Goal: Find specific page/section: Find specific page/section

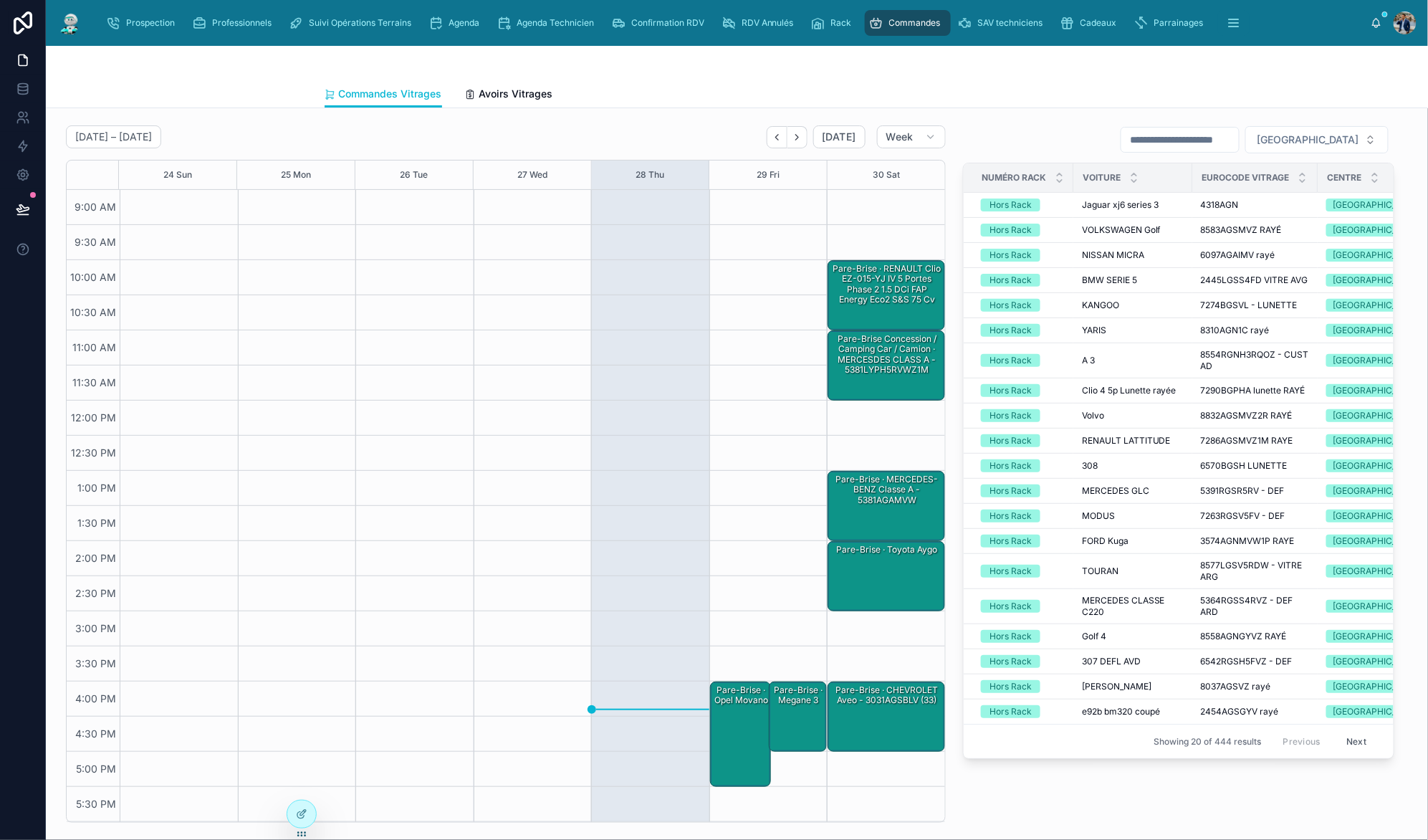
click at [1233, 116] on div "August 24 – 30 Today Week 24 Sun 25 Mon 26 Tue 27 Wed 28 Thu 29 Fri 30 Sat 9:00…" at bounding box center [736, 778] width 1382 height 1339
